Goal: Entertainment & Leisure: Consume media (video, audio)

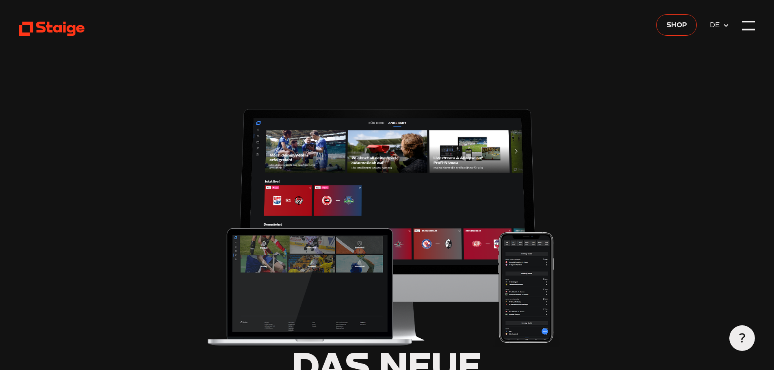
type input "0.8"
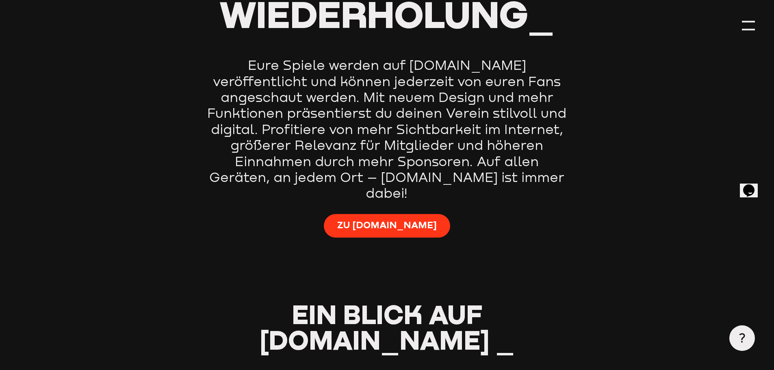
scroll to position [559, 0]
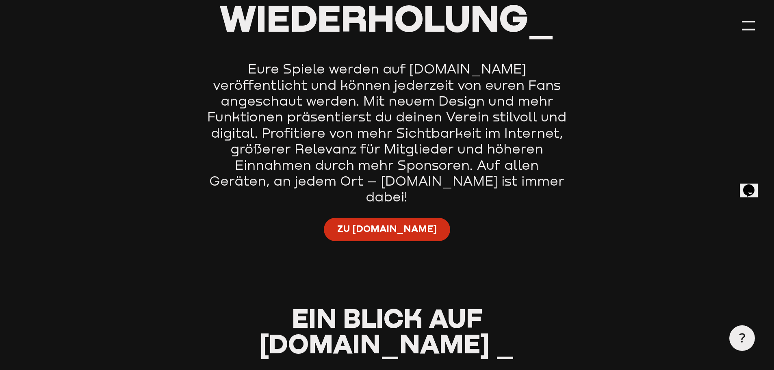
click at [399, 223] on span "Zu Staige.tv" at bounding box center [387, 229] width 100 height 13
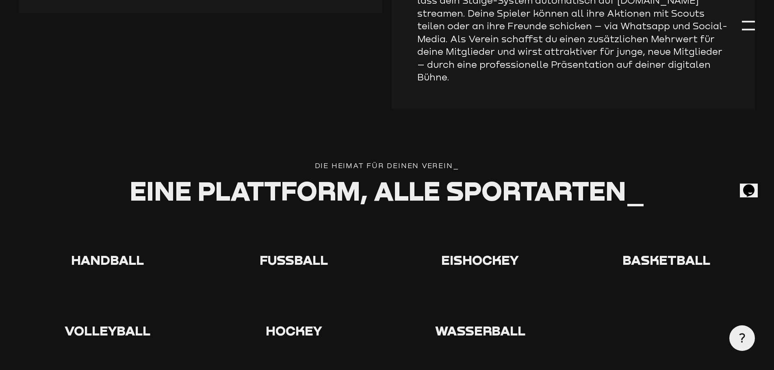
scroll to position [1453, 0]
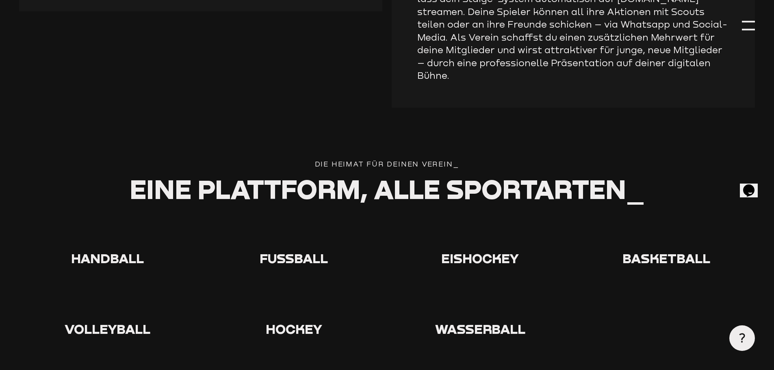
click at [479, 250] on span "Eishockey" at bounding box center [480, 258] width 78 height 16
click at [468, 222] on use at bounding box center [468, 222] width 0 height 0
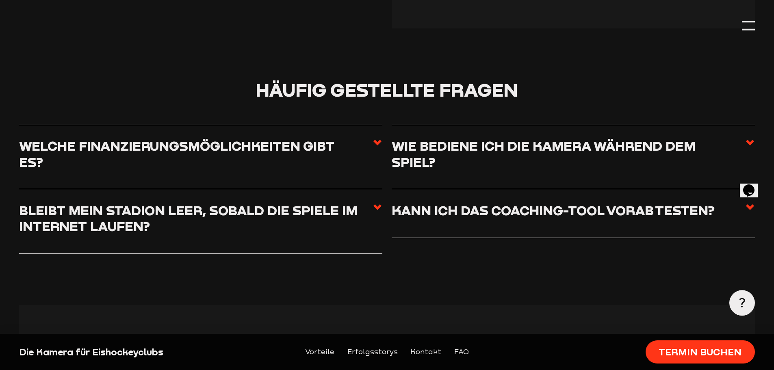
scroll to position [2866, 0]
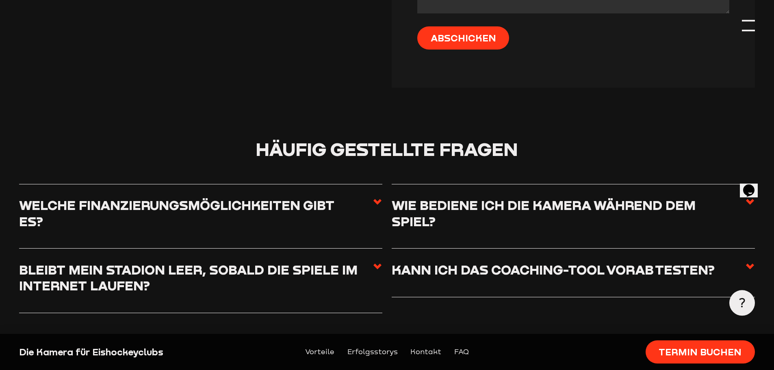
click at [752, 25] on div at bounding box center [748, 25] width 13 height 13
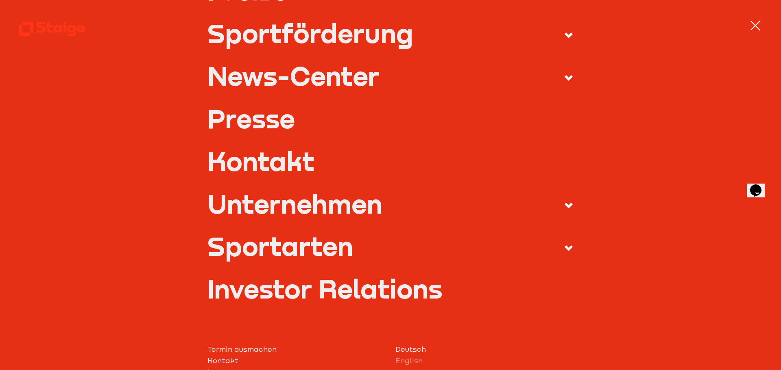
scroll to position [224, 0]
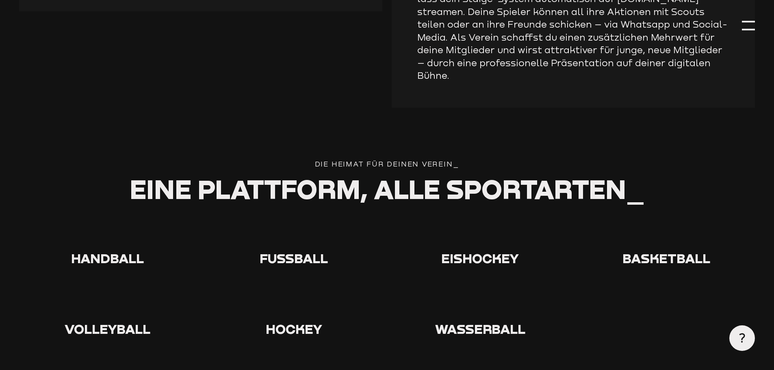
type input "0.8"
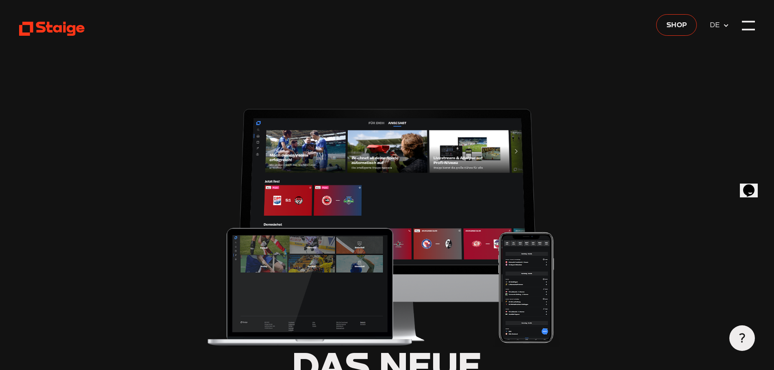
click at [51, 27] on use at bounding box center [51, 29] width 65 height 14
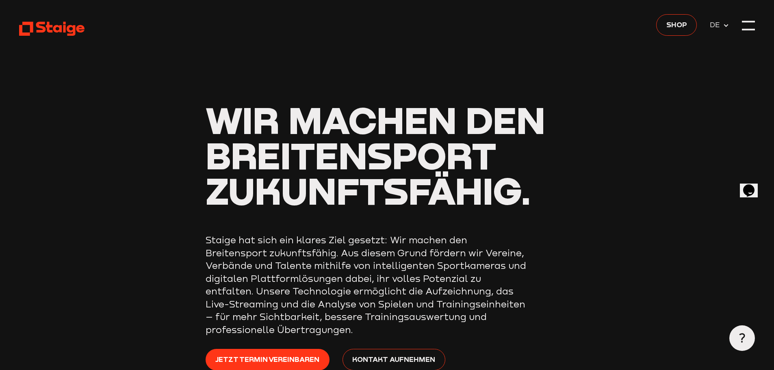
click at [724, 24] on icon at bounding box center [726, 25] width 7 height 7
click at [748, 20] on div at bounding box center [748, 21] width 13 height 2
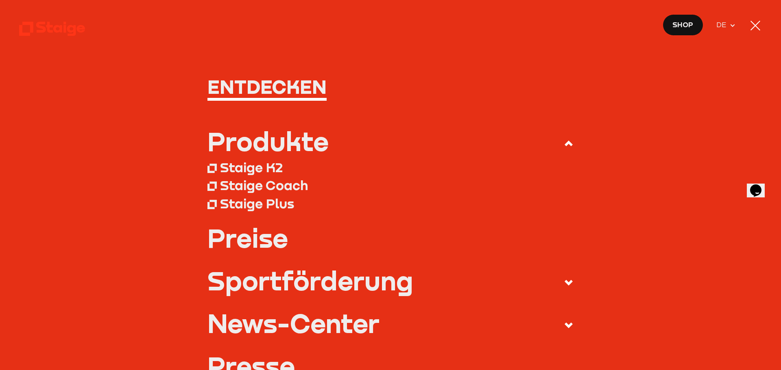
click at [755, 24] on div at bounding box center [754, 25] width 13 height 13
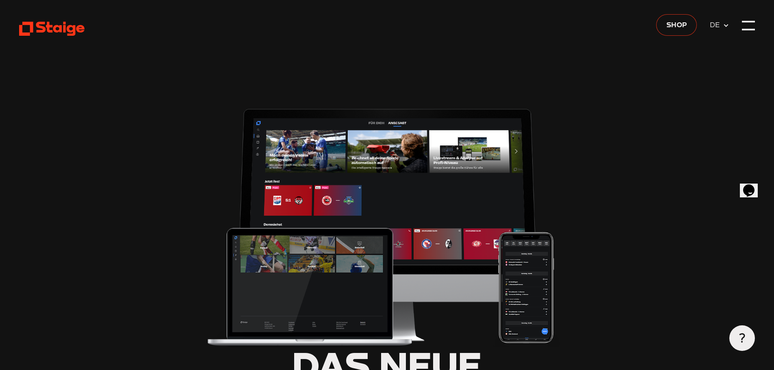
type input "0.8"
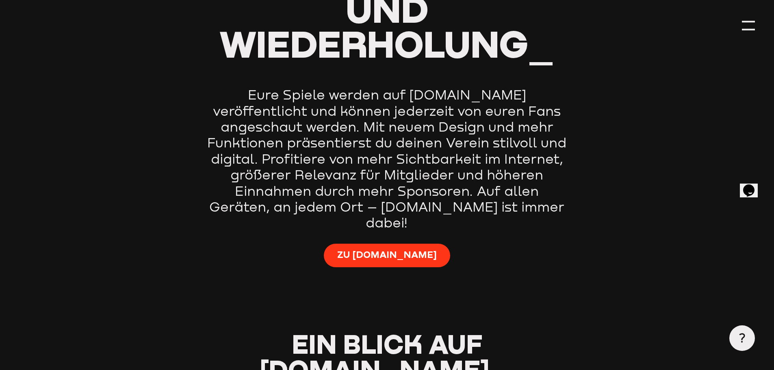
scroll to position [610, 0]
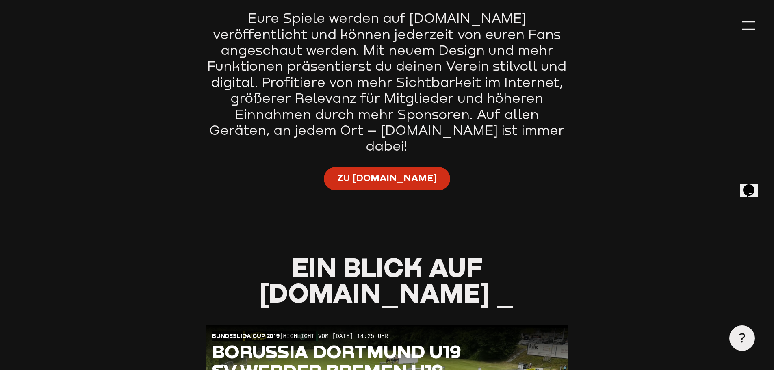
click at [386, 172] on span "Zu [DOMAIN_NAME]" at bounding box center [387, 178] width 100 height 13
